Goal: Navigation & Orientation: Find specific page/section

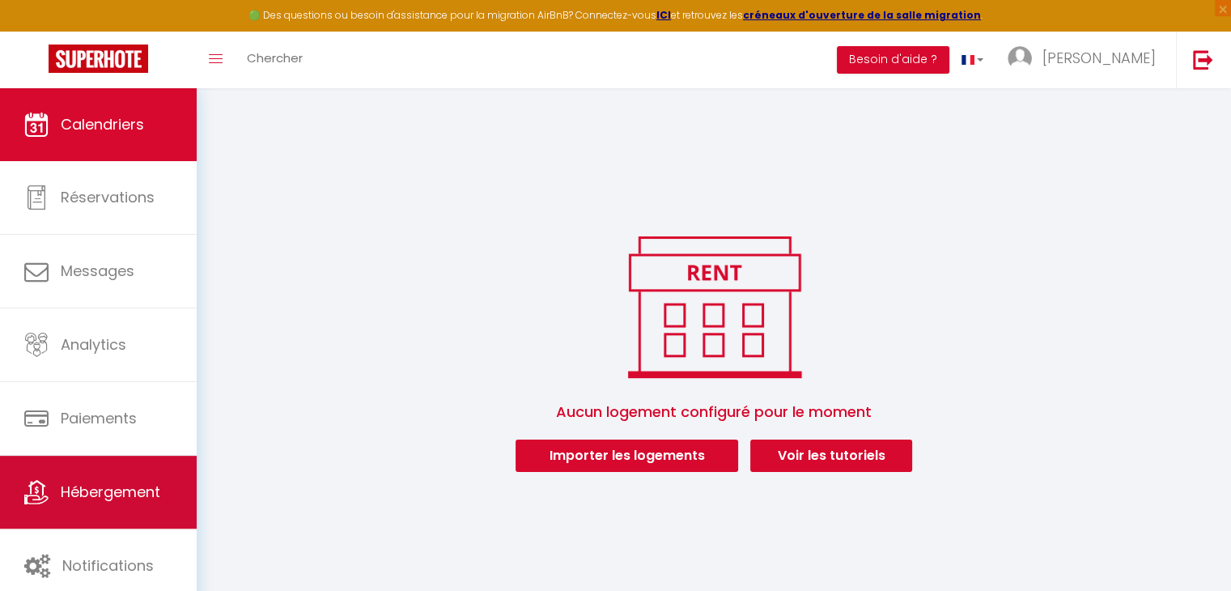
click at [84, 490] on span "Hébergement" at bounding box center [111, 492] width 100 height 20
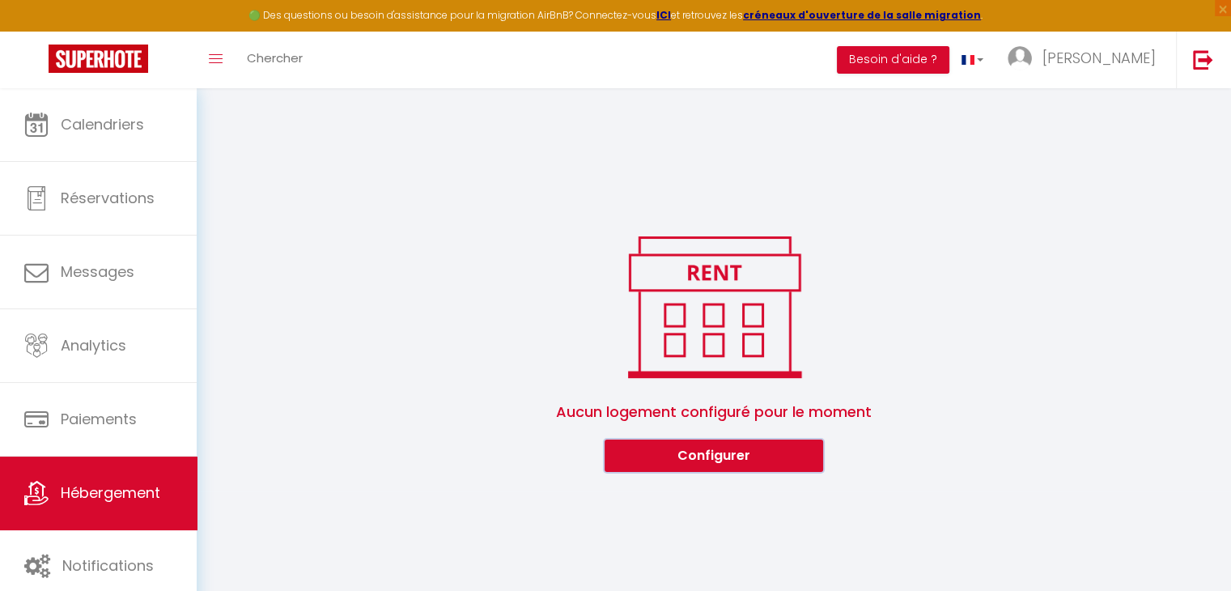
click at [652, 445] on button "Configurer" at bounding box center [714, 456] width 219 height 32
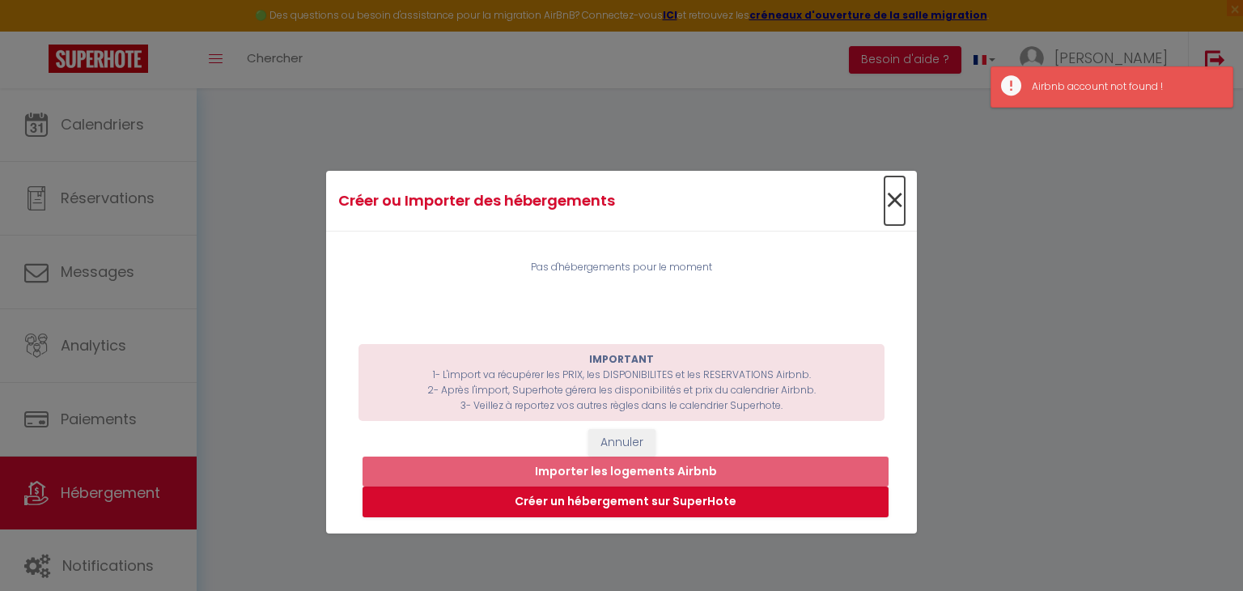
click at [887, 198] on span "×" at bounding box center [895, 200] width 20 height 49
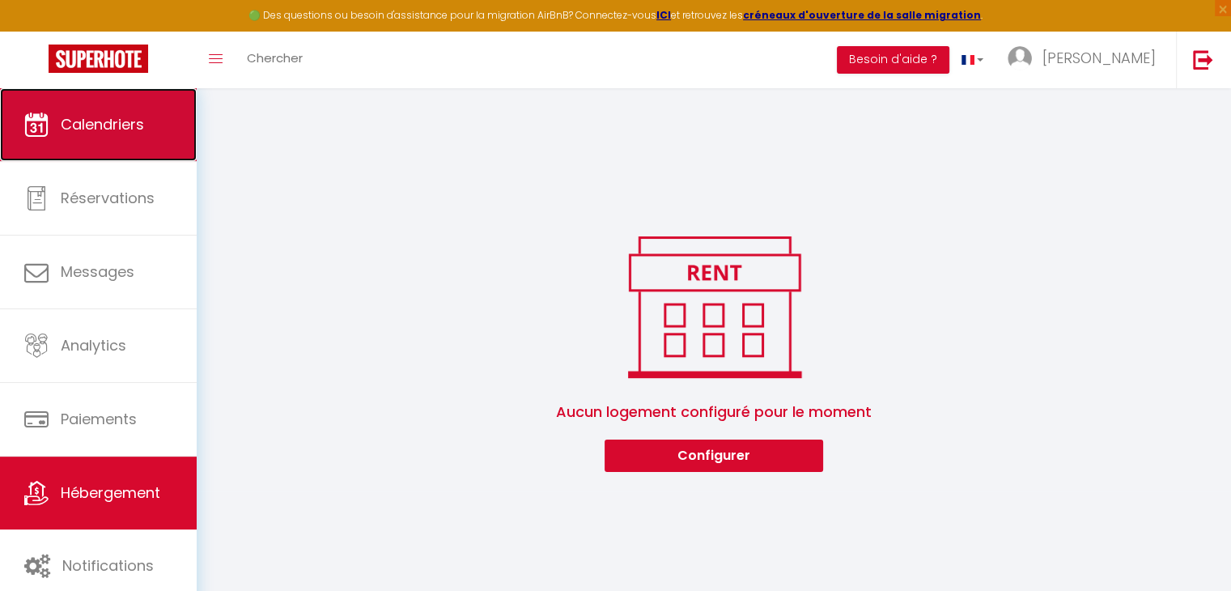
click at [134, 142] on link "Calendriers" at bounding box center [98, 124] width 197 height 73
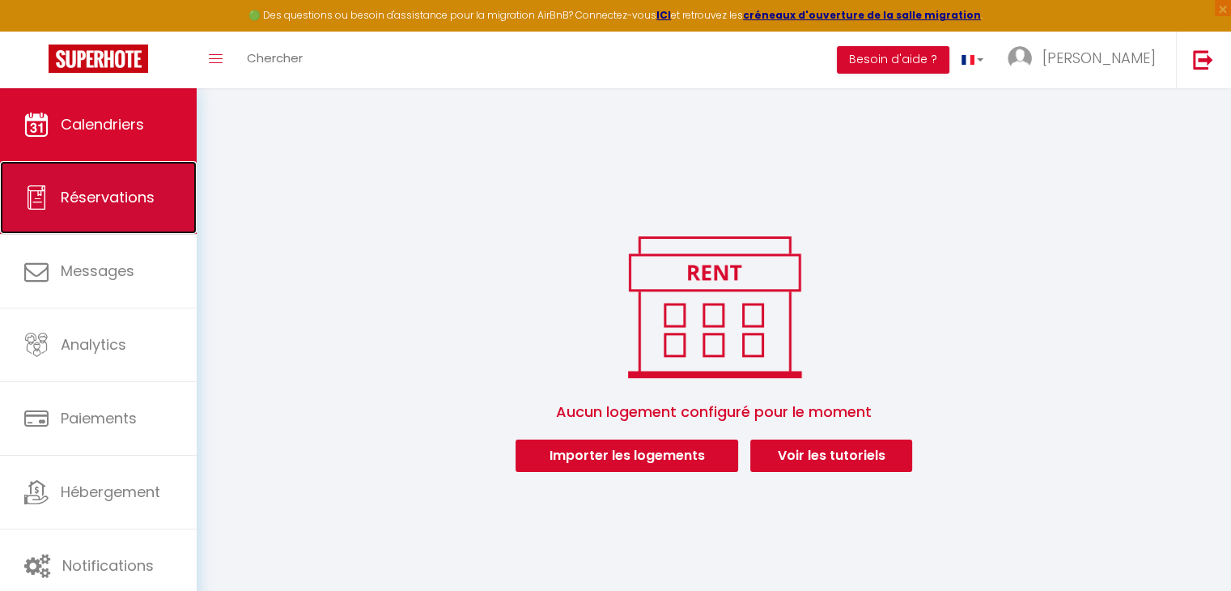
click at [116, 215] on link "Réservations" at bounding box center [98, 197] width 197 height 73
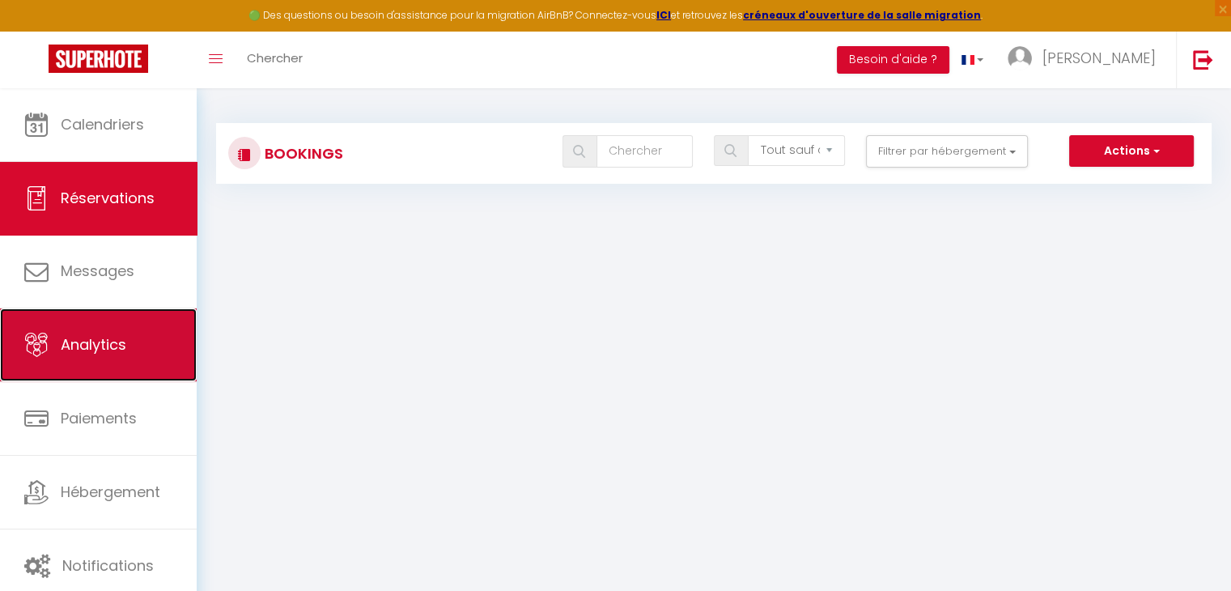
click at [87, 338] on span "Analytics" at bounding box center [94, 344] width 66 height 20
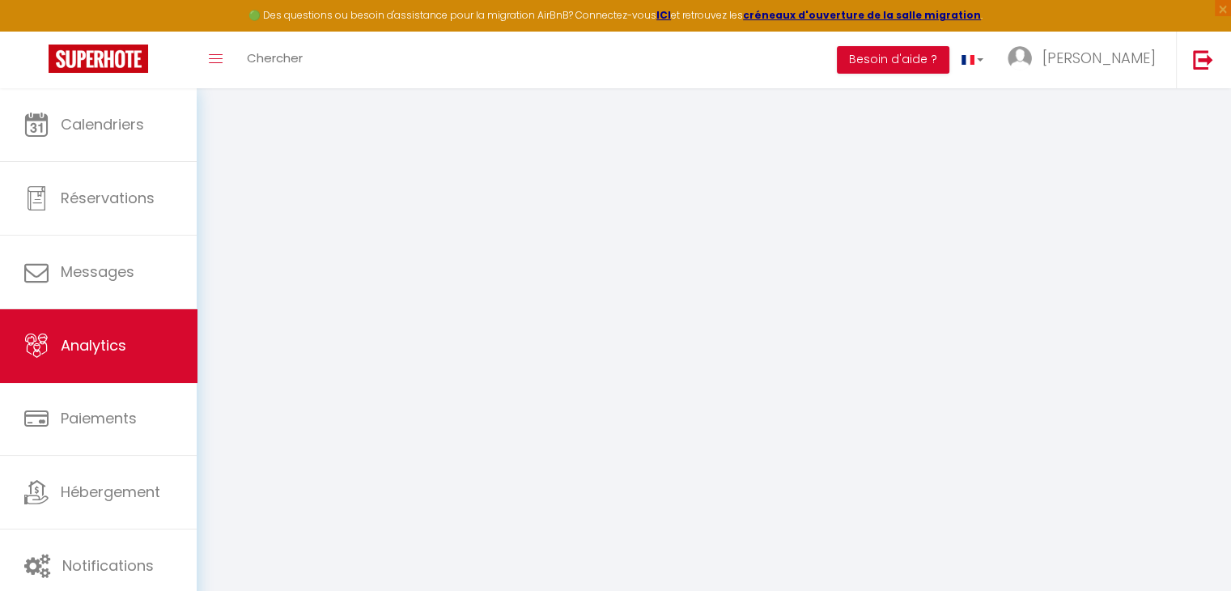
select select "2025"
select select "9"
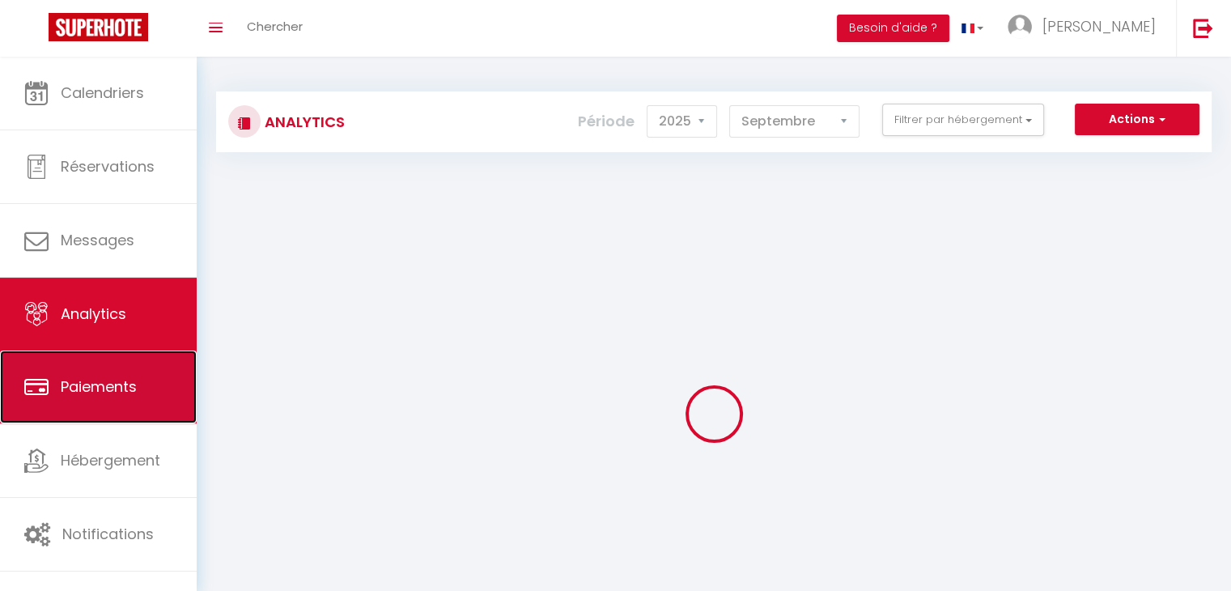
click at [73, 413] on link "Paiements" at bounding box center [98, 387] width 197 height 73
select select "2"
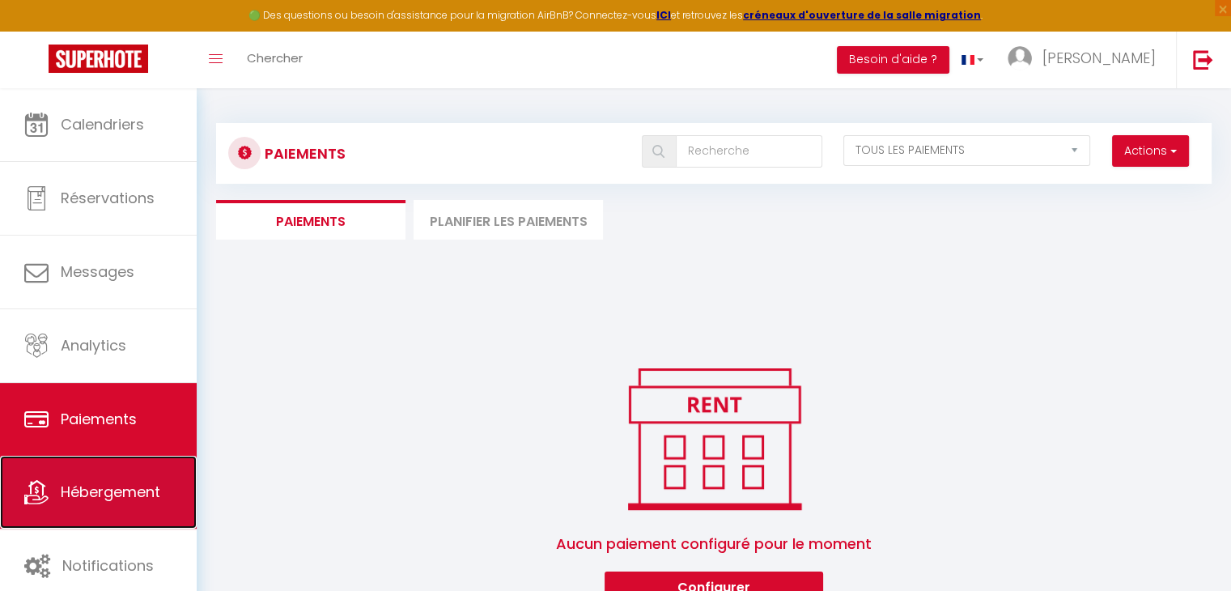
click at [69, 490] on span "Hébergement" at bounding box center [111, 492] width 100 height 20
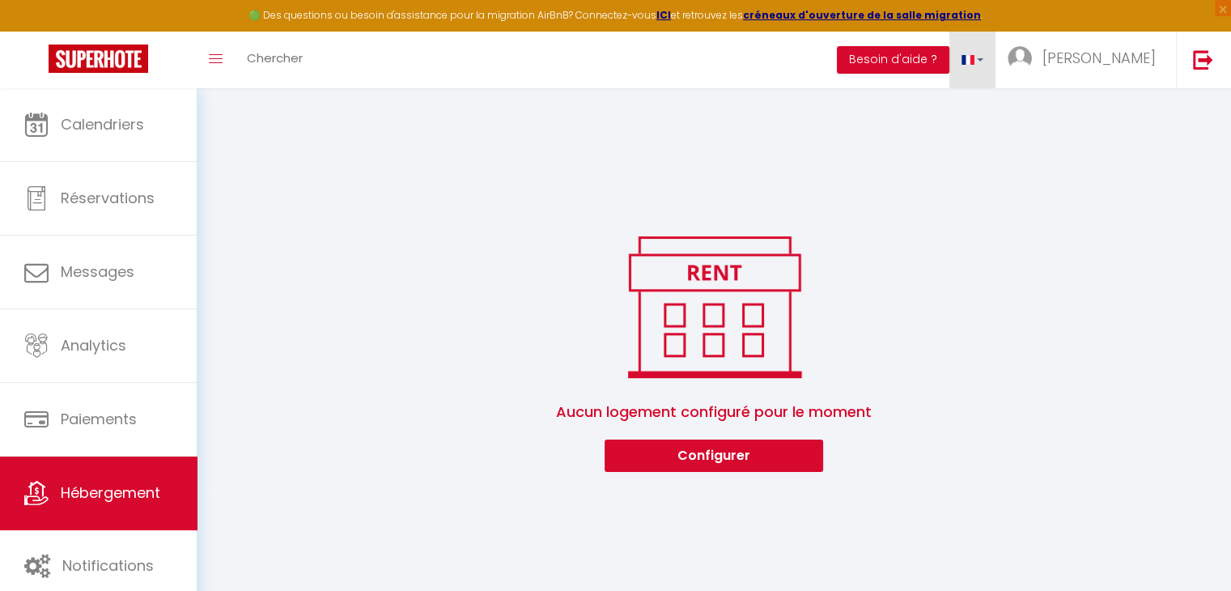
click at [996, 65] on link at bounding box center [973, 60] width 47 height 57
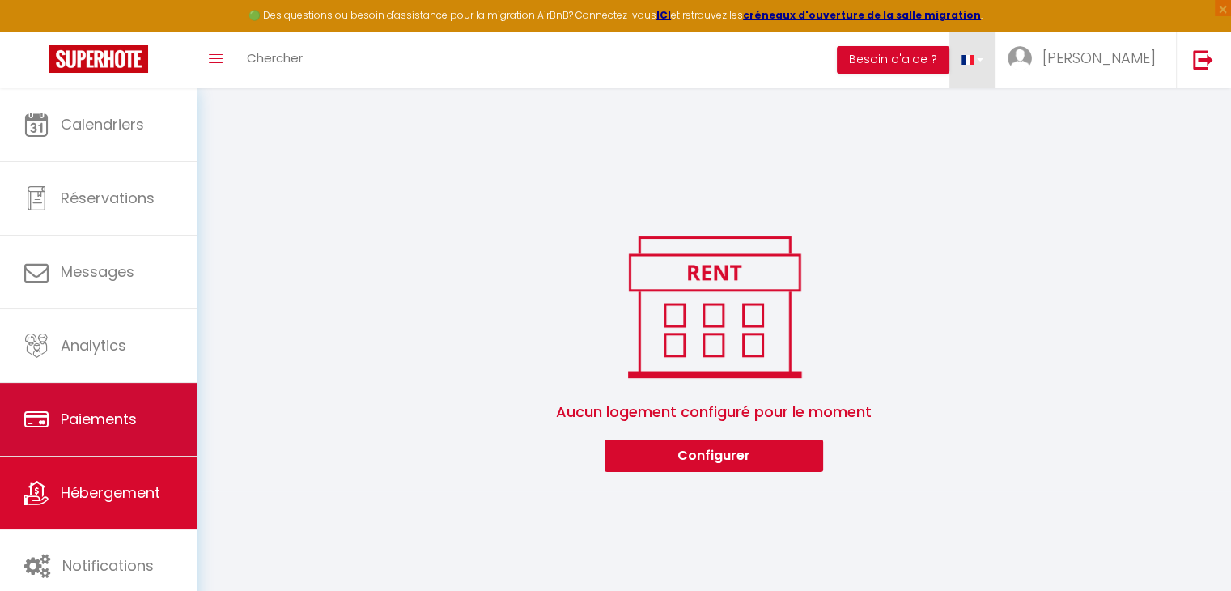
scroll to position [87, 0]
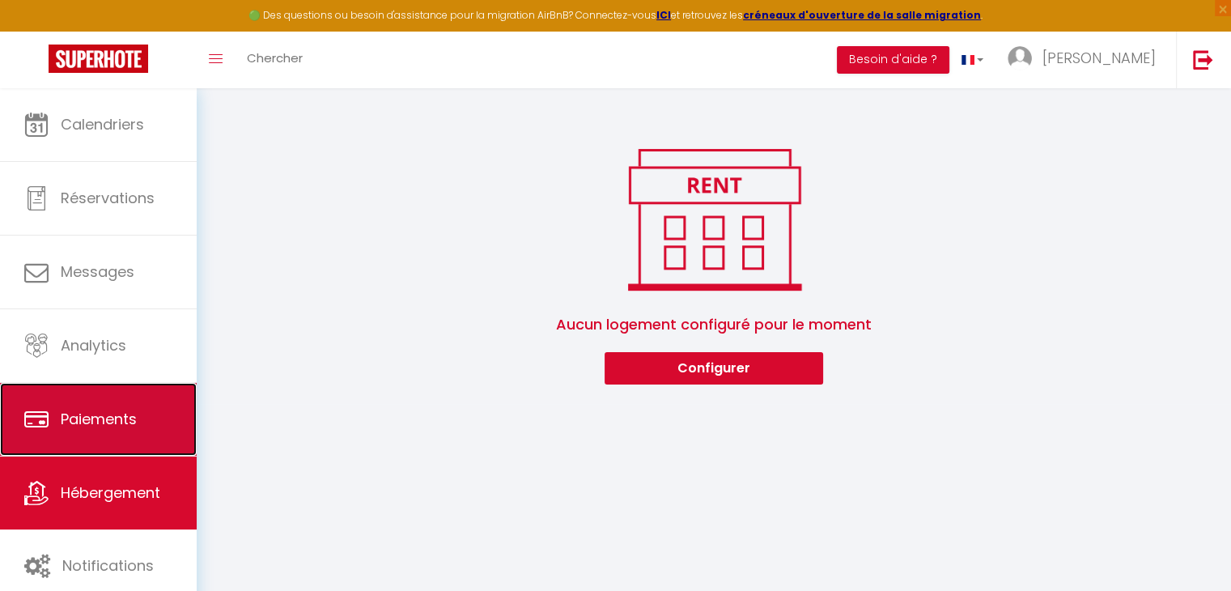
click at [138, 402] on link "Paiements" at bounding box center [98, 419] width 197 height 73
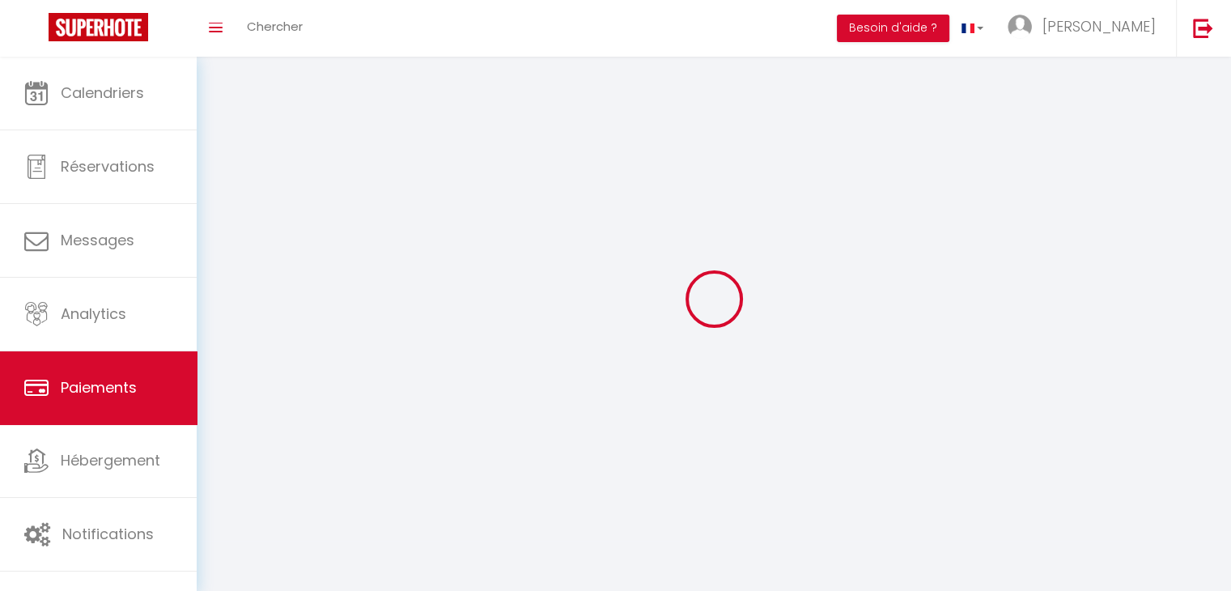
select select "2"
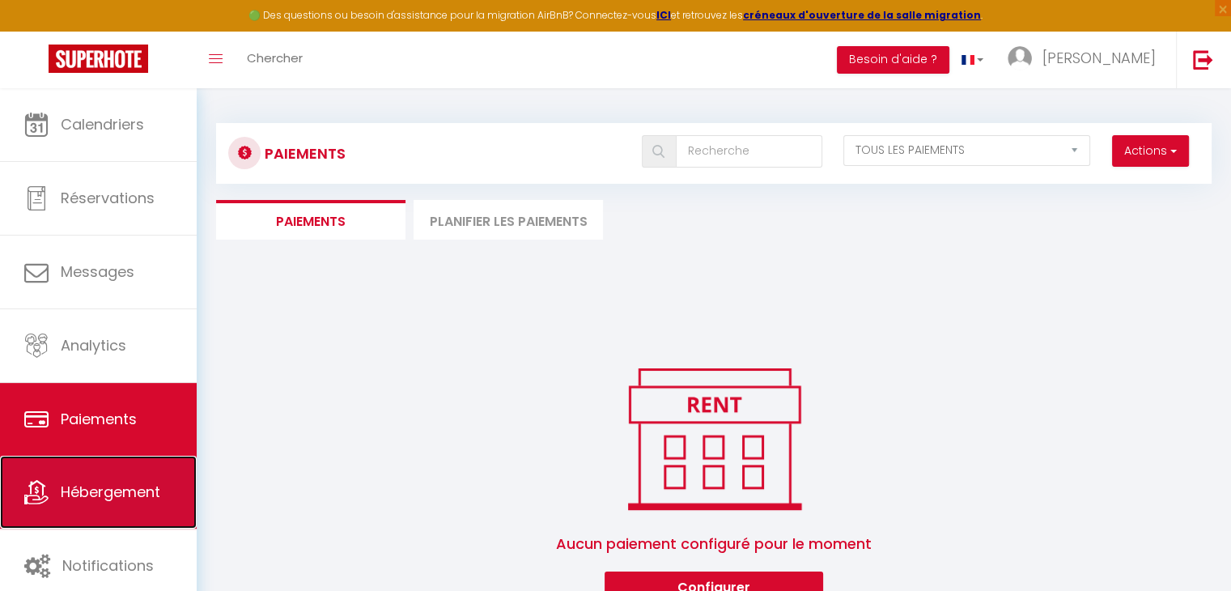
click at [100, 507] on link "Hébergement" at bounding box center [98, 492] width 197 height 73
